Goal: Information Seeking & Learning: Learn about a topic

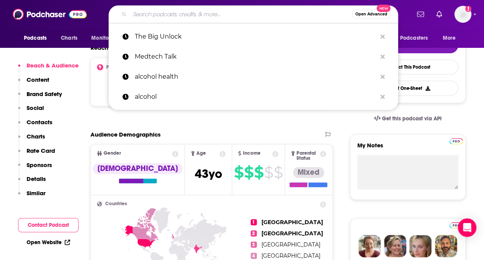
click at [168, 11] on input "Search podcasts, credits, & more..." at bounding box center [241, 14] width 222 height 12
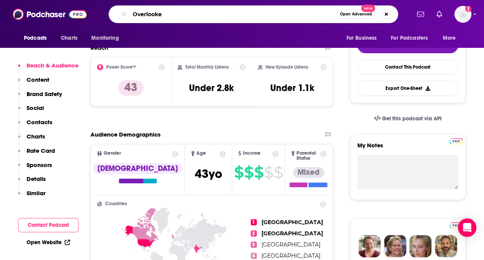
type input "Overlooked"
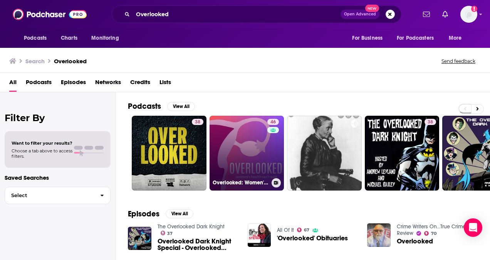
click at [257, 151] on link "46 Overlooked: Women's Health Can't Wait" at bounding box center [247, 153] width 75 height 75
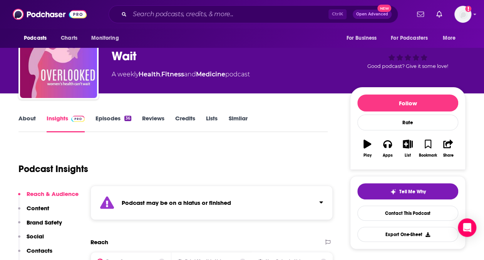
scroll to position [34, 0]
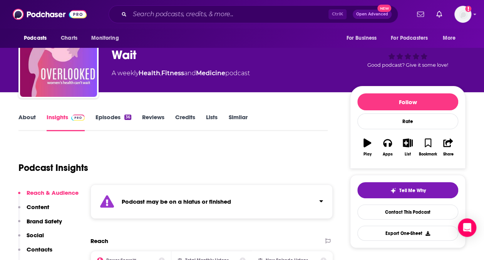
click at [97, 121] on link "Episodes 36" at bounding box center [114, 122] width 36 height 18
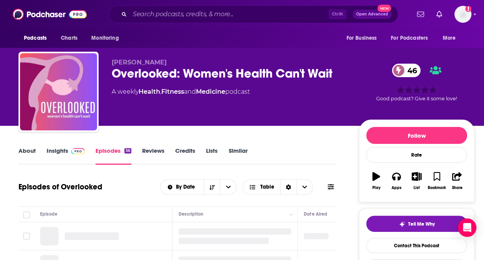
click at [62, 154] on link "Insights" at bounding box center [66, 156] width 38 height 18
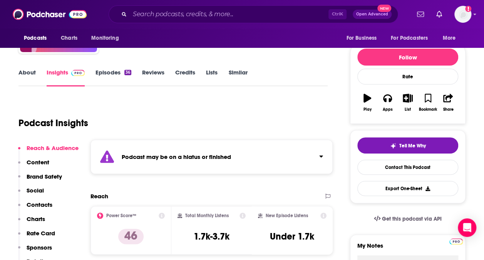
scroll to position [83, 0]
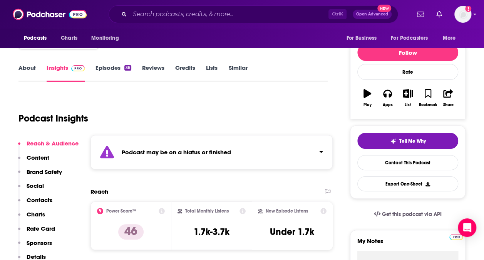
click at [319, 148] on button "Click to expand status details" at bounding box center [318, 149] width 10 height 11
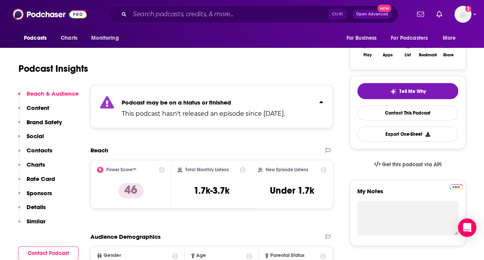
scroll to position [133, 0]
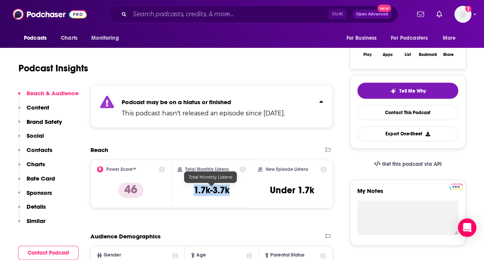
drag, startPoint x: 233, startPoint y: 191, endPoint x: 183, endPoint y: 190, distance: 49.7
click at [183, 190] on div "Total Monthly Listens 1.7k-3.7k" at bounding box center [212, 183] width 69 height 35
copy h3 "1.7k-3.7k"
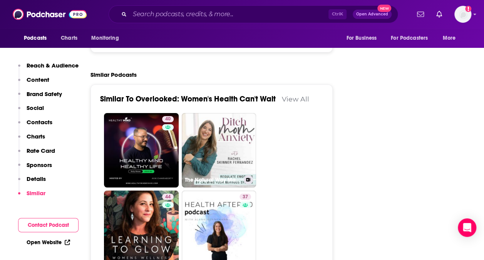
scroll to position [1354, 0]
